Goal: Task Accomplishment & Management: Complete application form

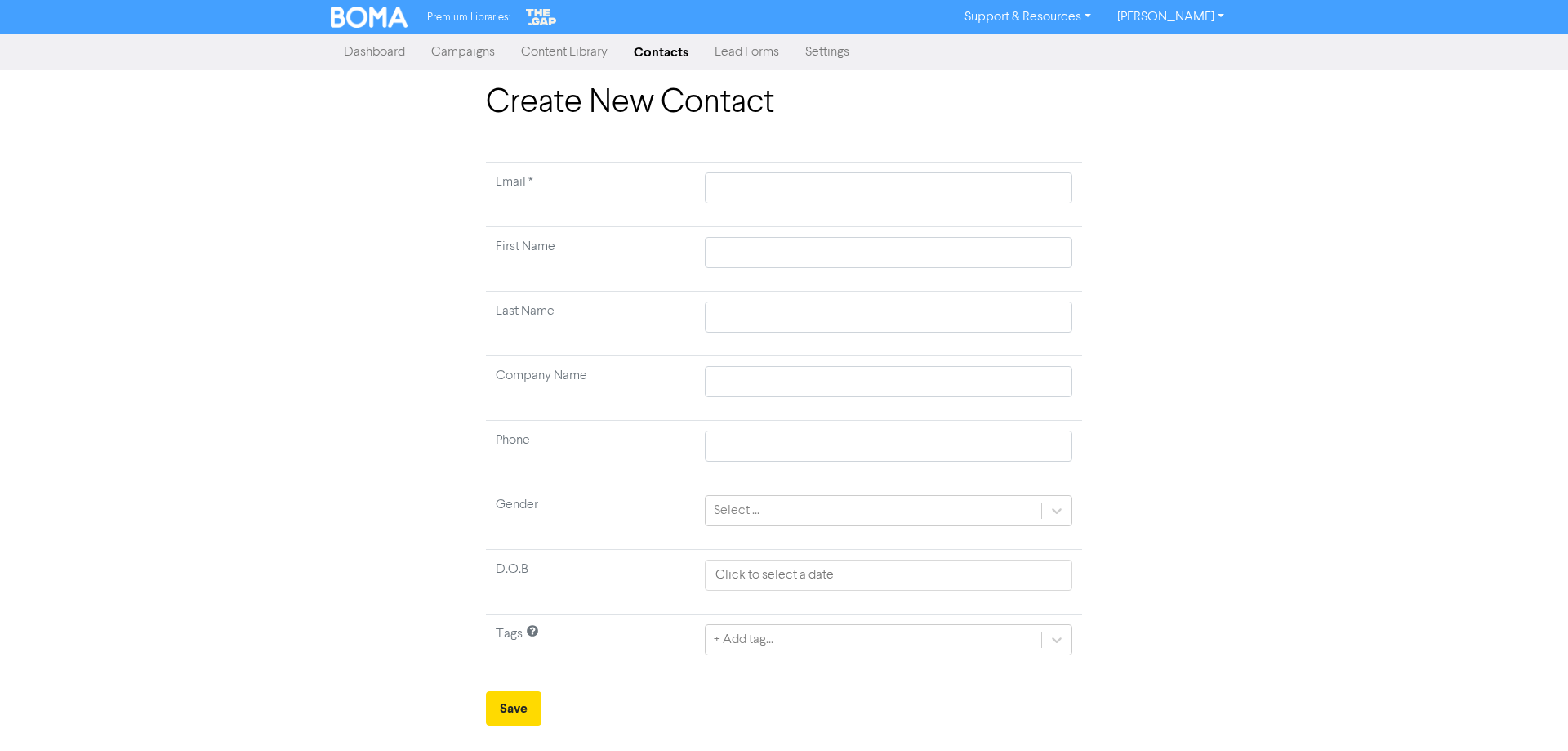
click at [656, 49] on link "Contacts" at bounding box center [660, 52] width 81 height 33
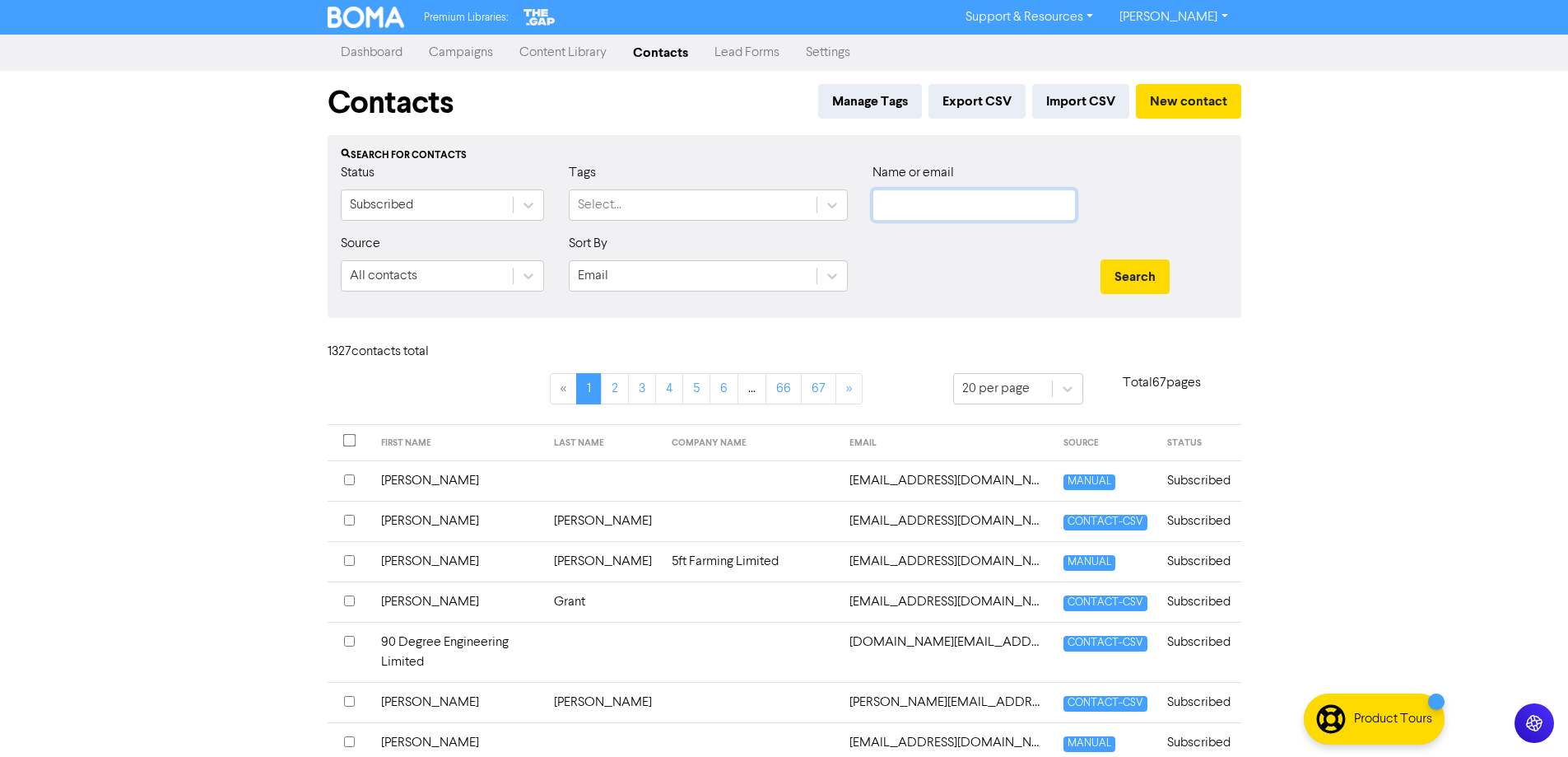
click at [982, 191] on input "text" at bounding box center [974, 204] width 203 height 32
type input "FSQS"
click at [1100, 259] on button "Search" at bounding box center [1134, 276] width 69 height 34
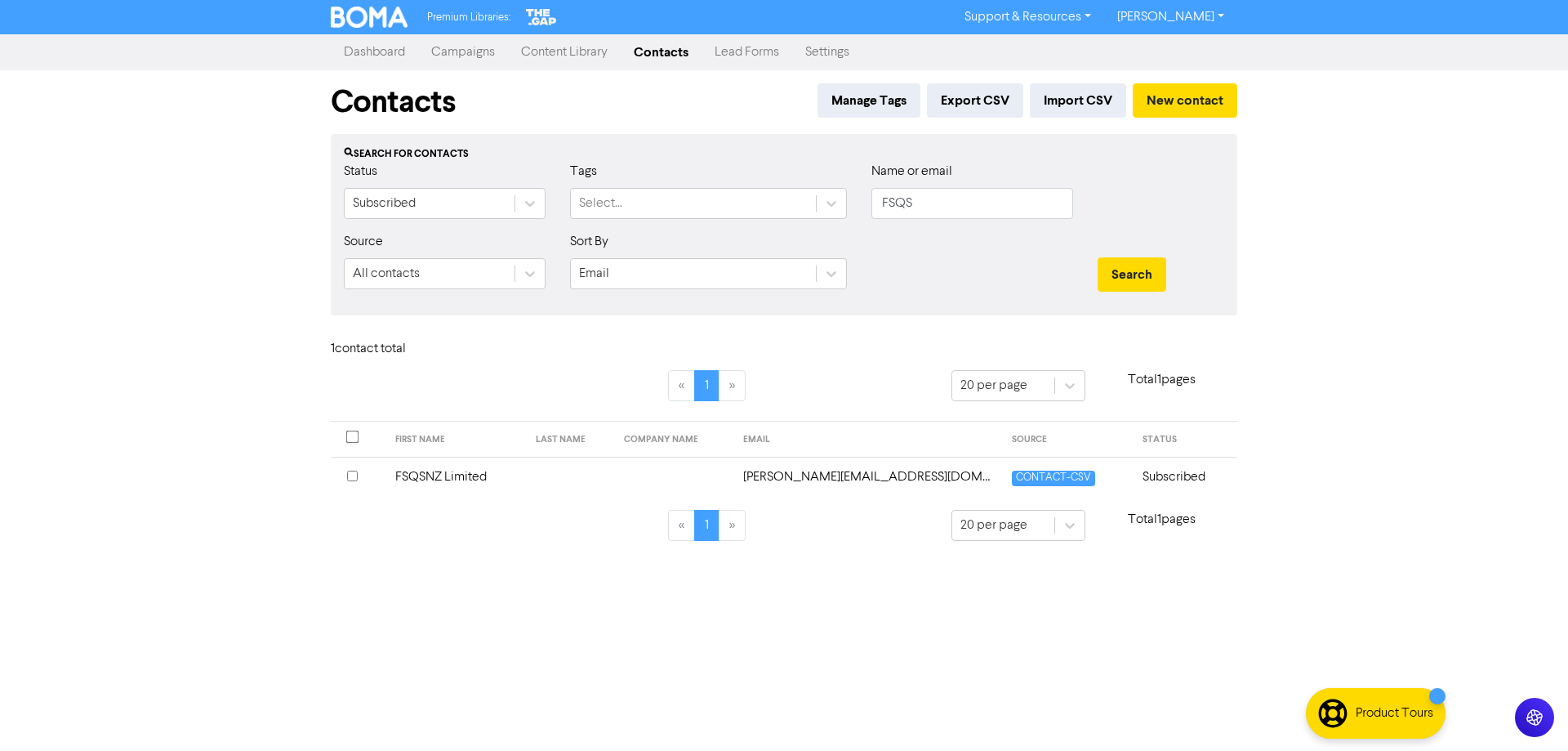
click at [1176, 464] on td "Subscribed" at bounding box center [1184, 477] width 104 height 40
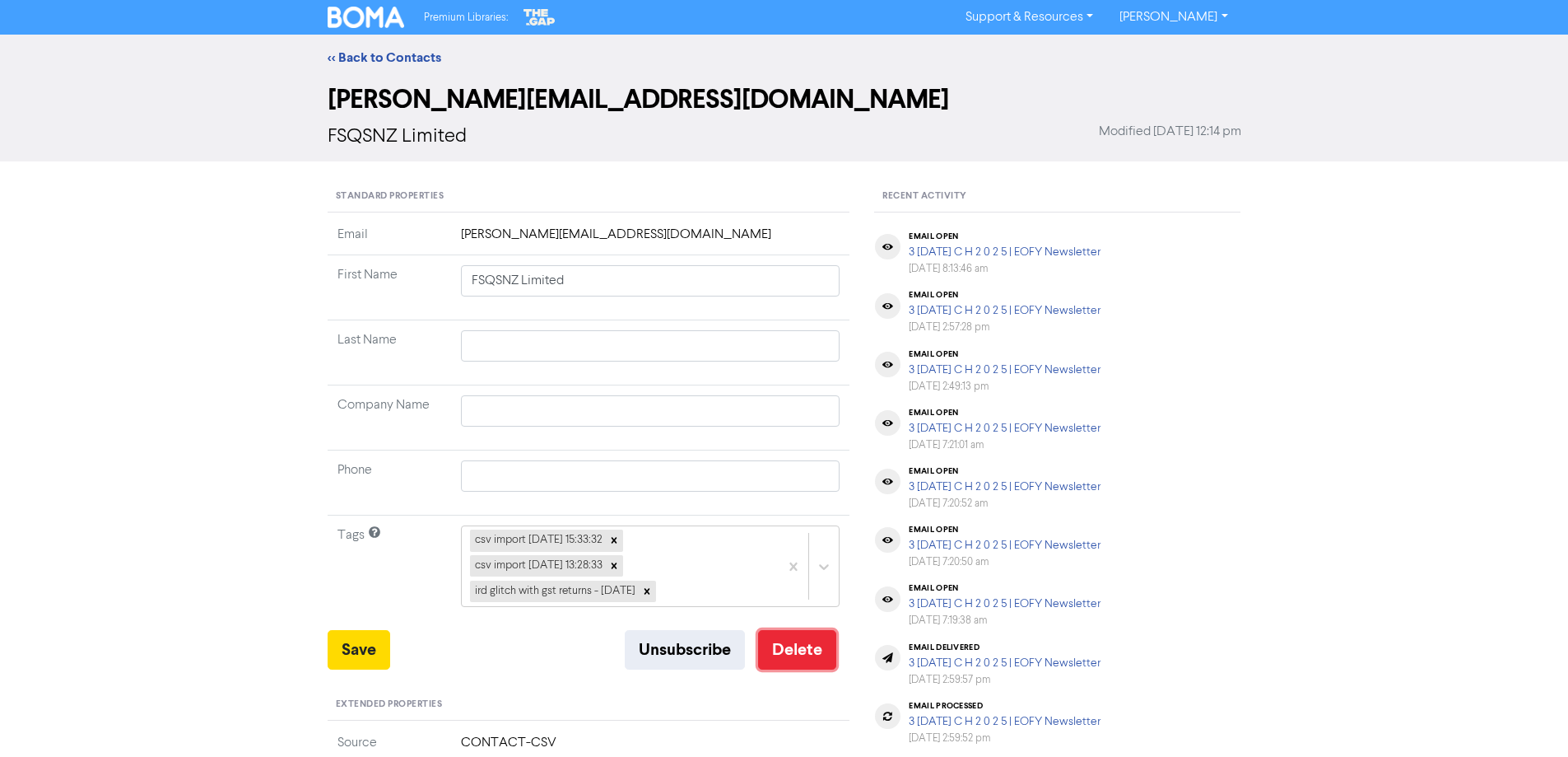
click at [796, 653] on button "Delete" at bounding box center [797, 650] width 78 height 40
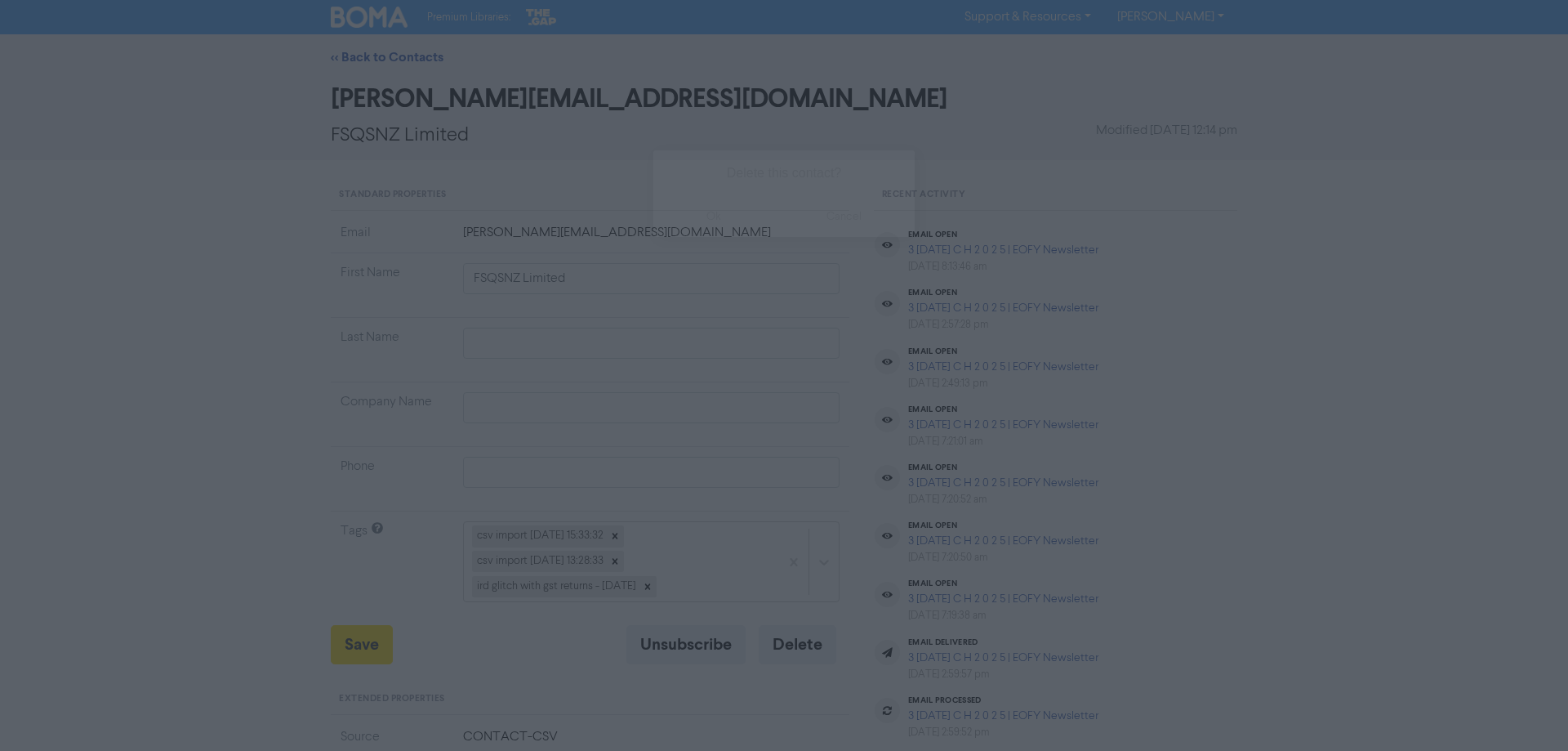
click at [733, 214] on button "ok" at bounding box center [713, 217] width 120 height 41
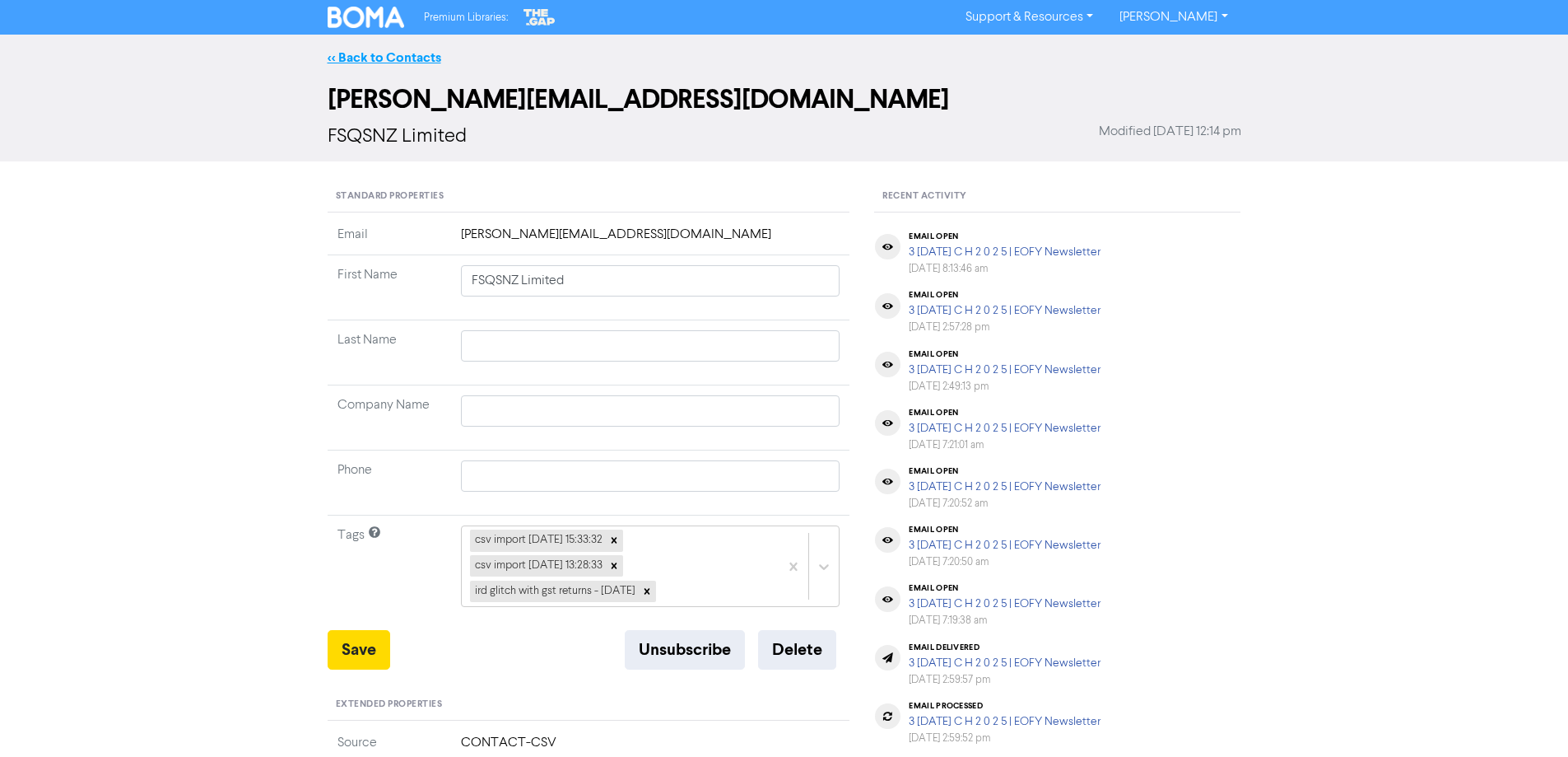
click at [358, 60] on link "<< Back to Contacts" at bounding box center [384, 58] width 113 height 16
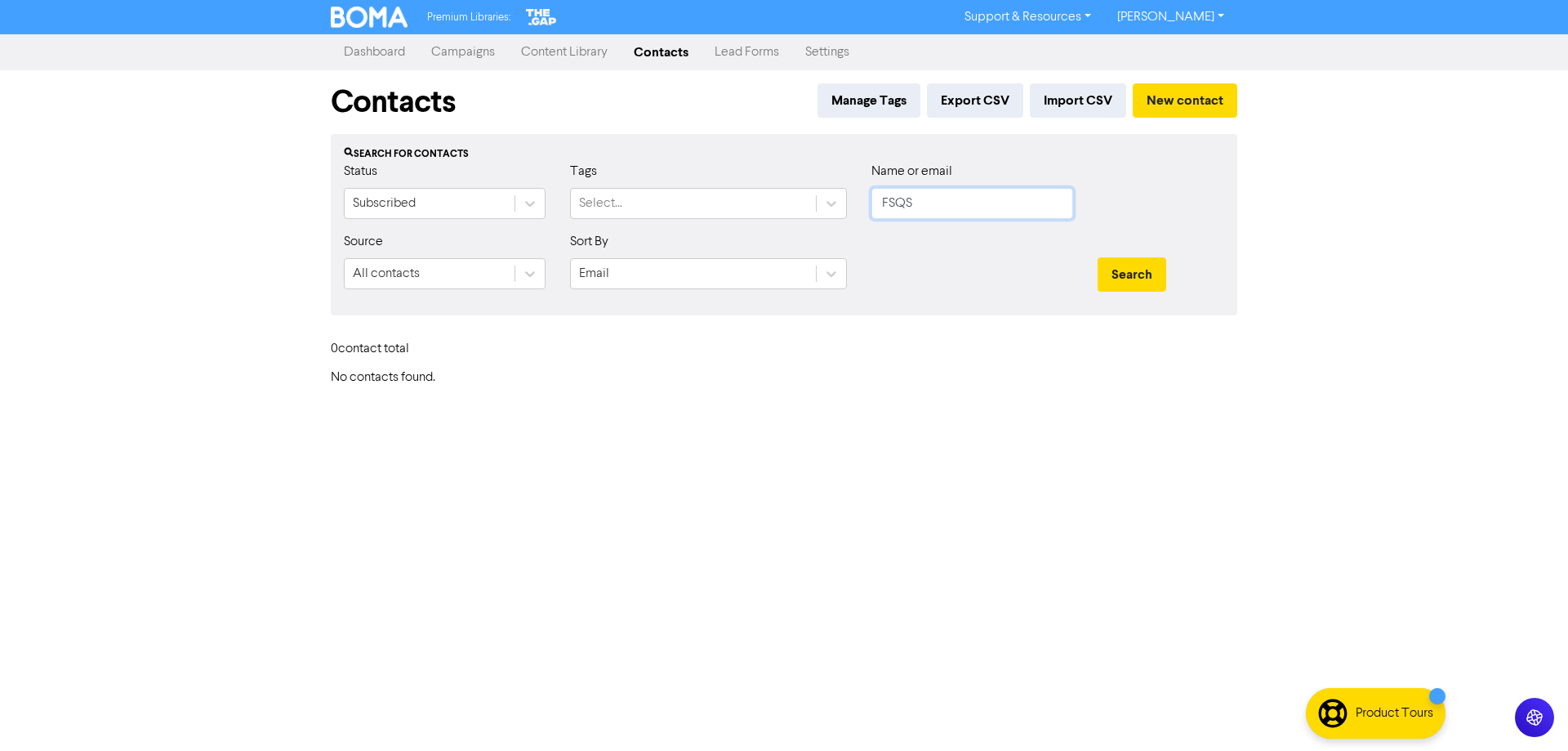
click at [916, 208] on input "FSQS" at bounding box center [972, 203] width 202 height 31
click at [1098, 257] on button "Search" at bounding box center [1132, 274] width 69 height 34
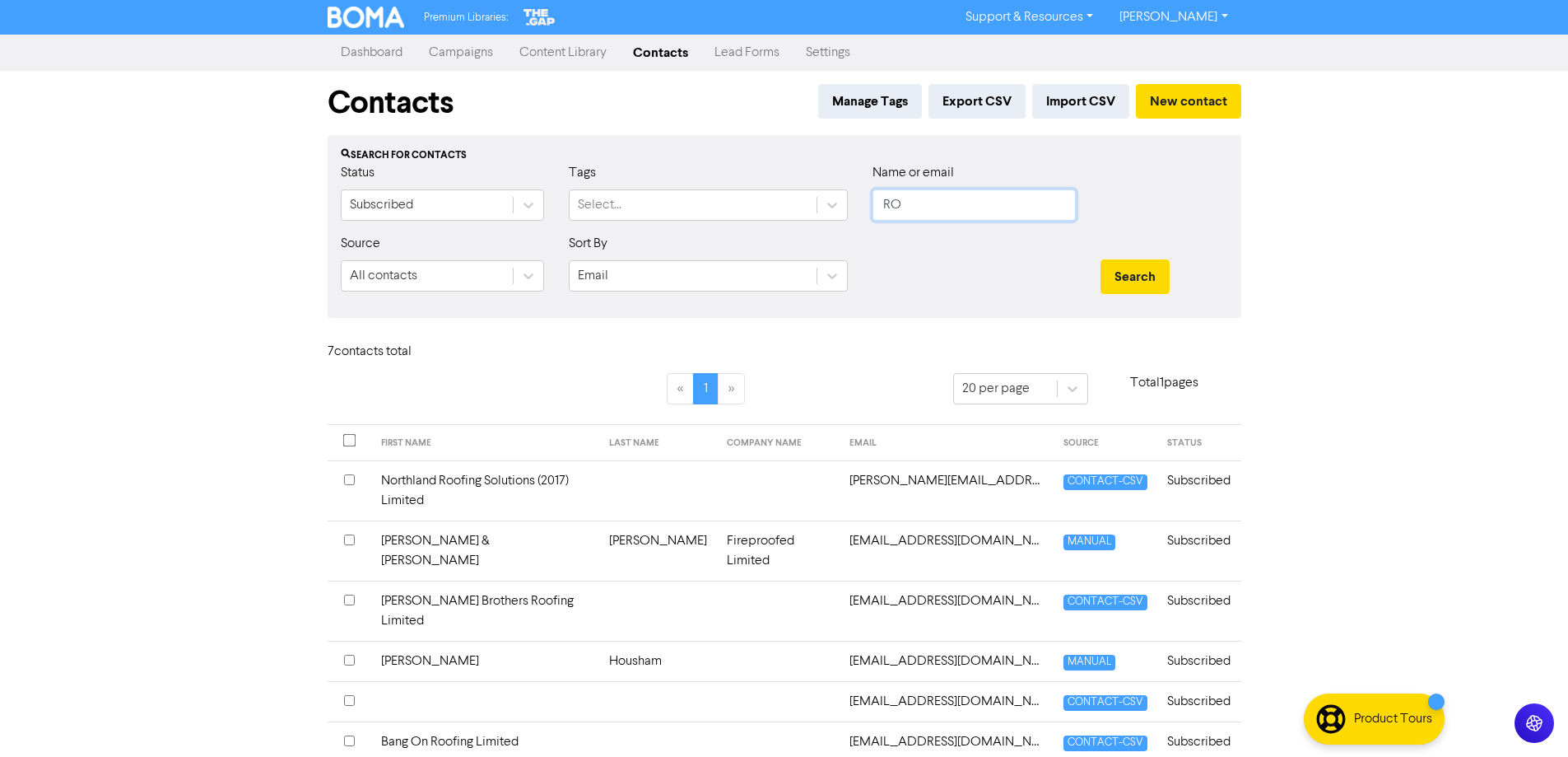
type input "R"
click at [1100, 259] on button "Search" at bounding box center [1134, 276] width 69 height 34
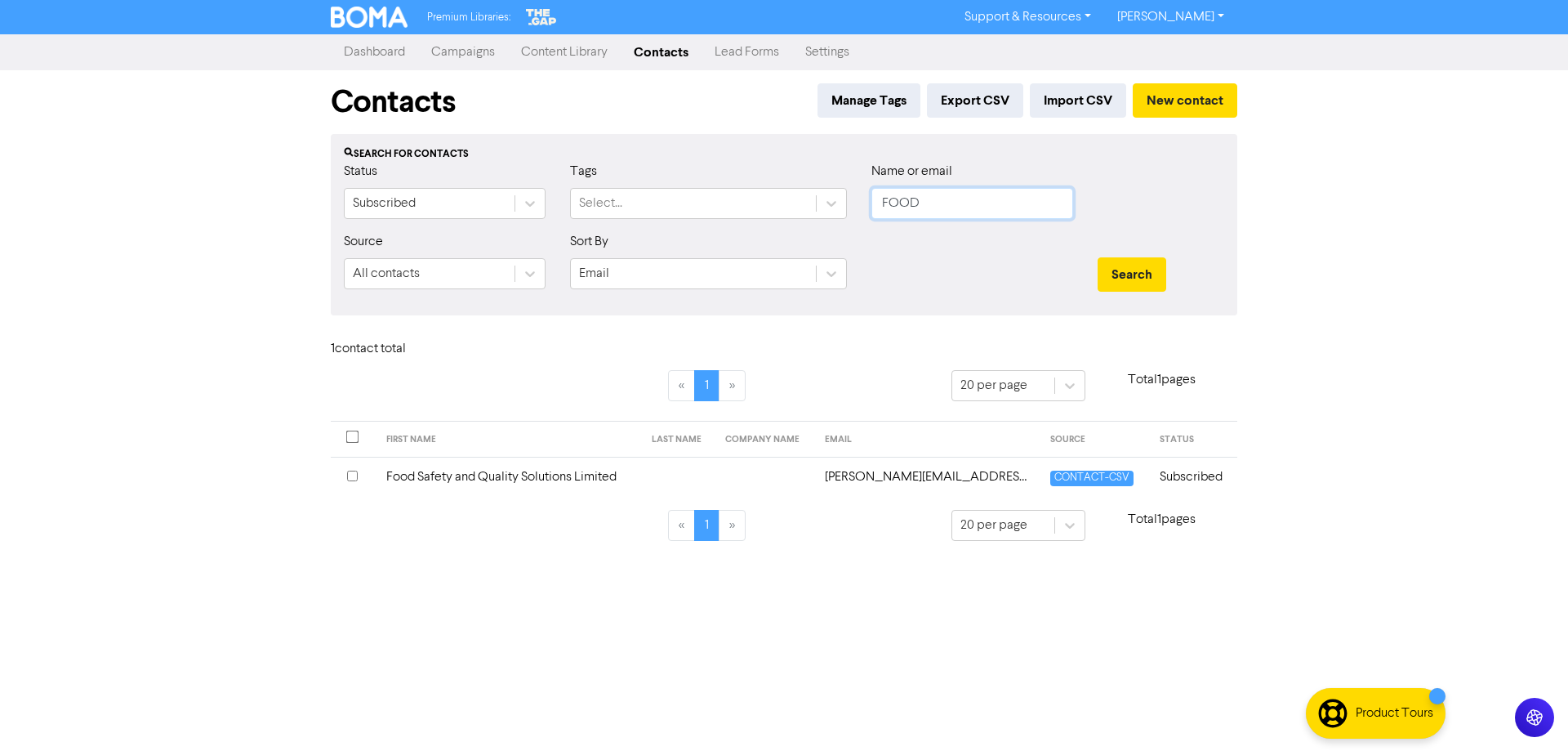
click at [972, 196] on input "FOOD" at bounding box center [972, 203] width 202 height 31
type input "[PERSON_NAME]"
click at [1098, 257] on button "Search" at bounding box center [1132, 274] width 69 height 34
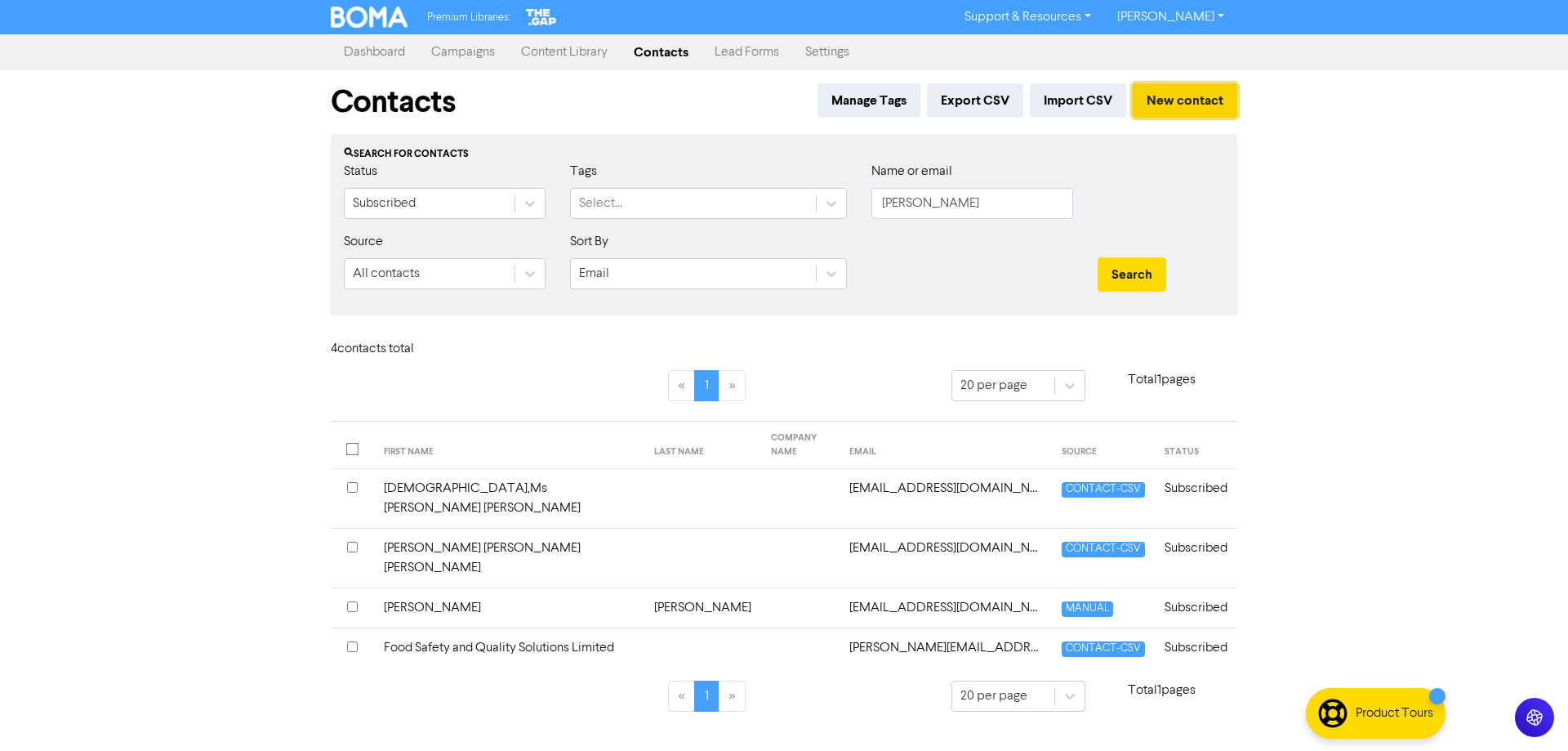
click at [1189, 113] on button "New contact" at bounding box center [1184, 100] width 104 height 34
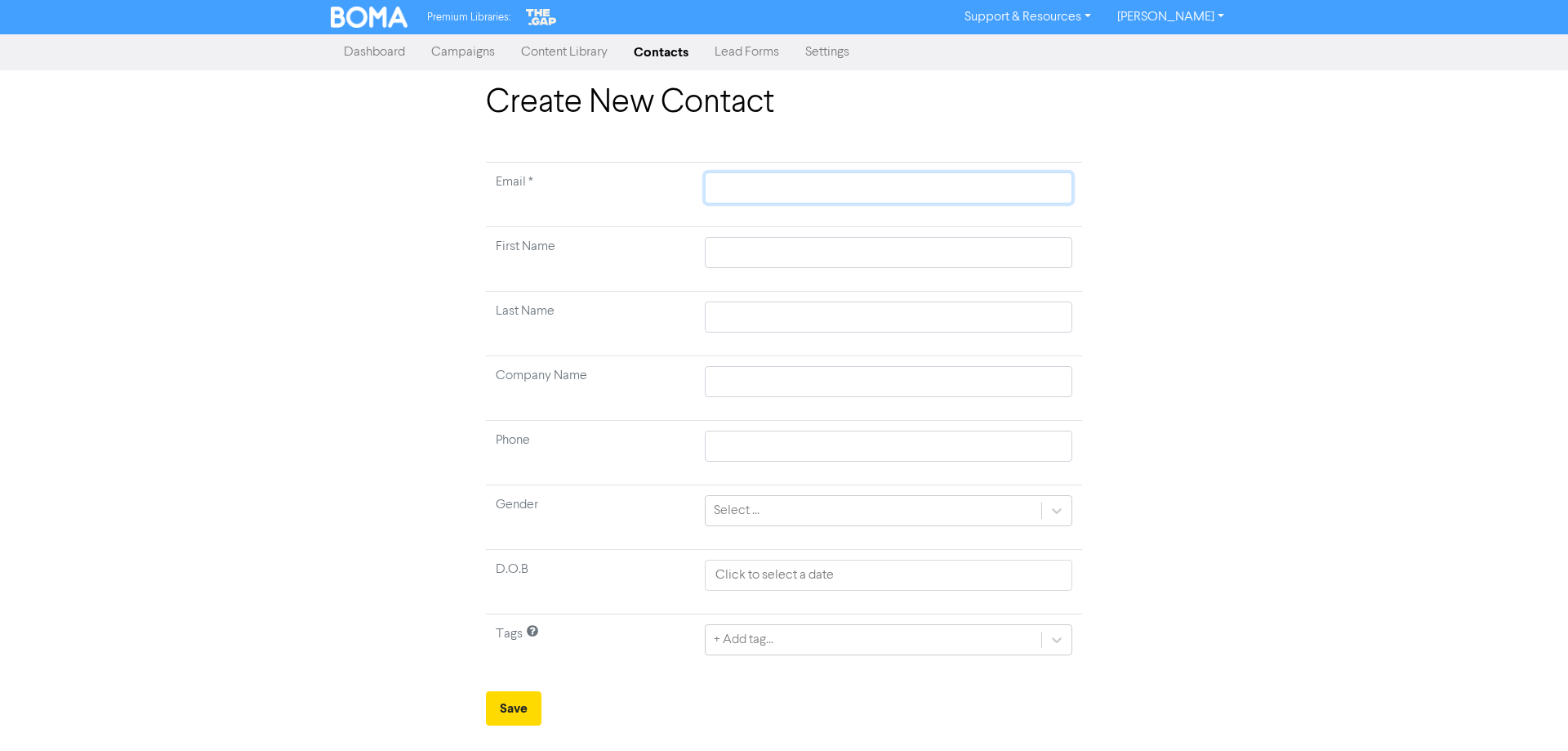
click at [812, 184] on input "text" at bounding box center [889, 188] width 368 height 31
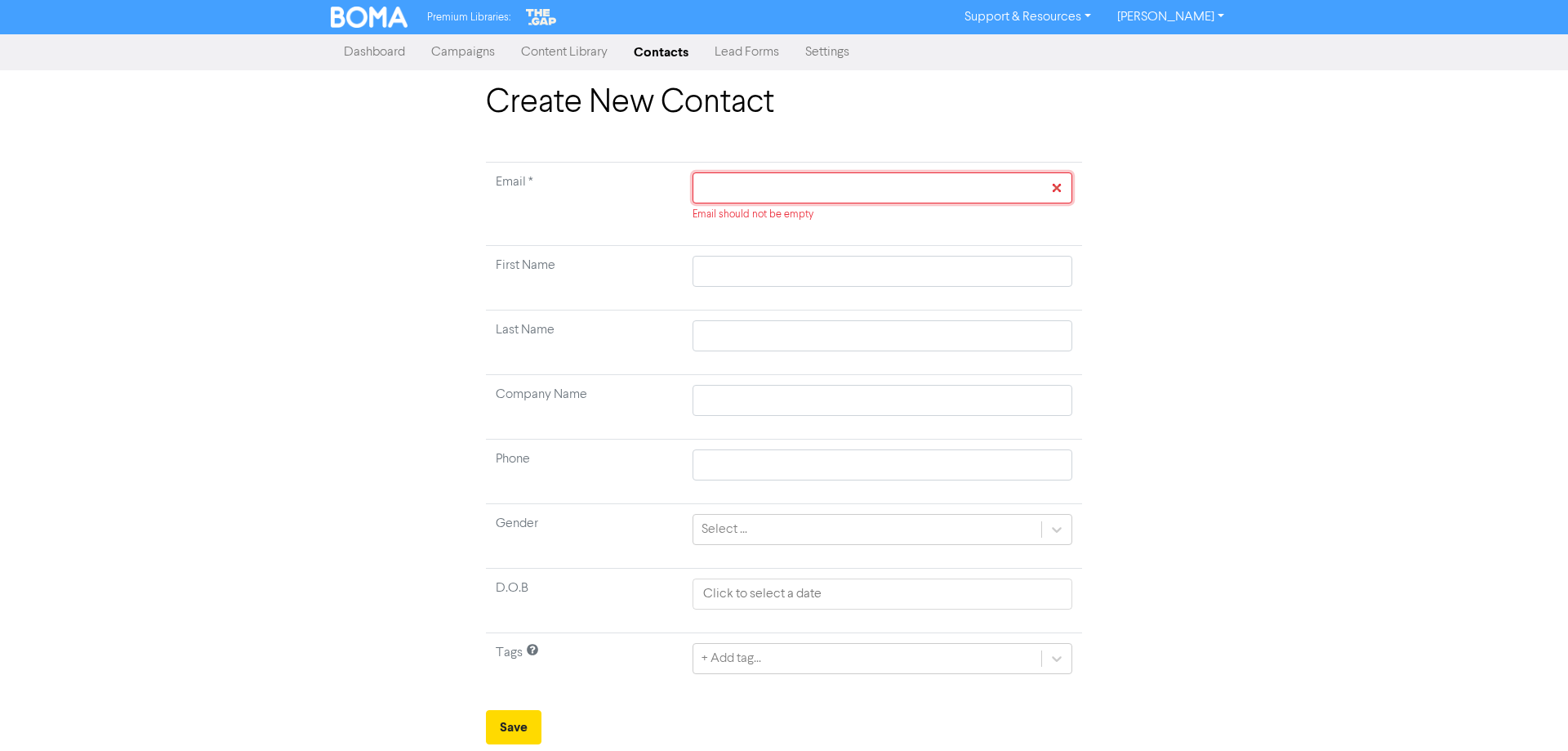
paste input "[PERSON_NAME][EMAIL_ADDRESS][DOMAIN_NAME]"
type input "[PERSON_NAME][EMAIL_ADDRESS][DOMAIN_NAME]"
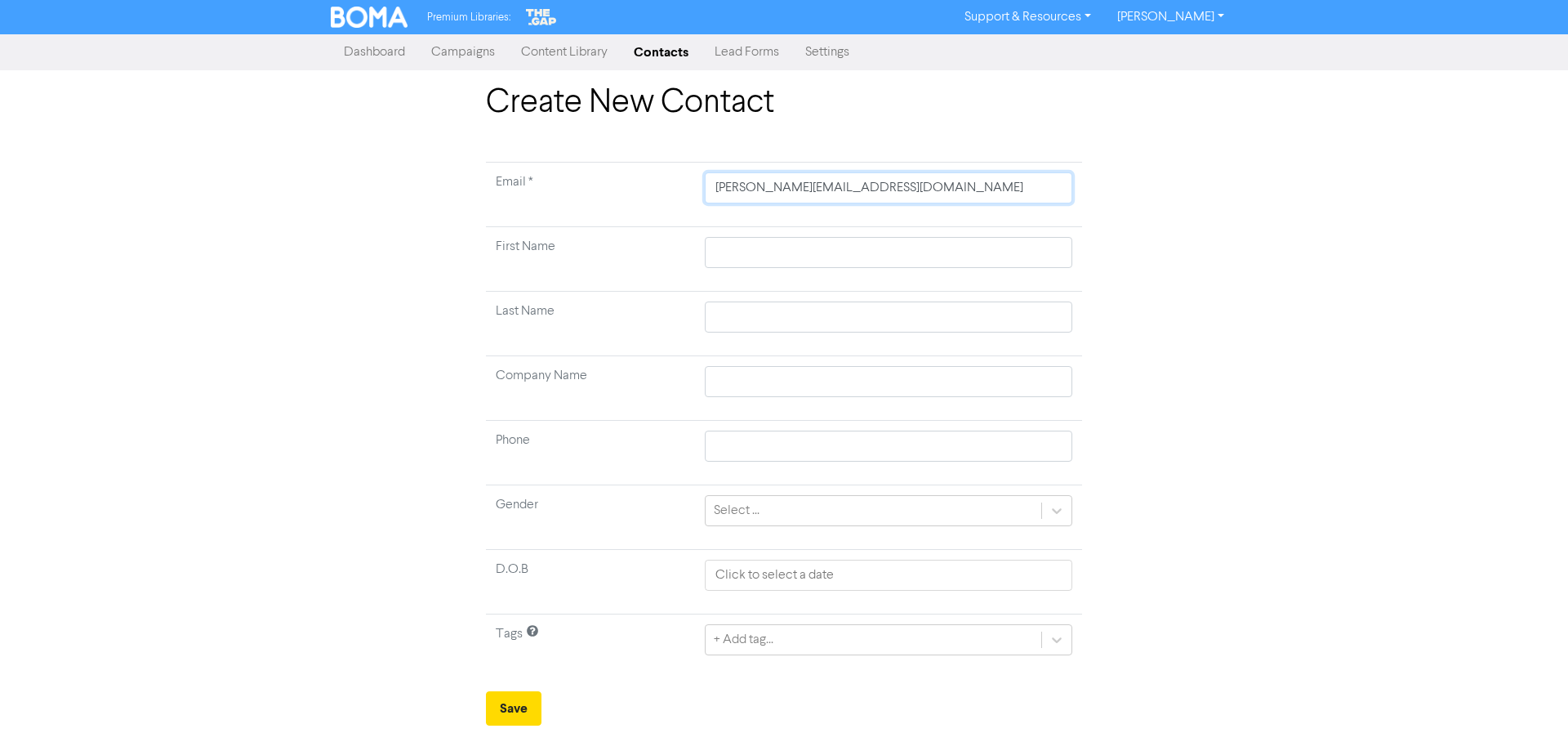
type input "[PERSON_NAME][EMAIL_ADDRESS][DOMAIN_NAME]"
paste input "Food And Risk Management Consulting Limited"
type input "Food And Risk Management Consulting Limited"
click at [504, 705] on button "Save" at bounding box center [513, 708] width 55 height 34
